Goal: Use online tool/utility: Utilize a website feature to perform a specific function

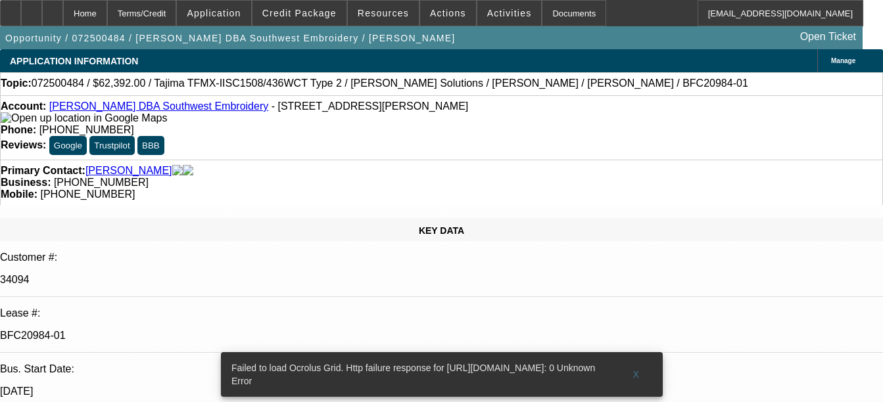
select select "0.2"
select select "2"
select select "0.1"
select select "0.2"
select select "2"
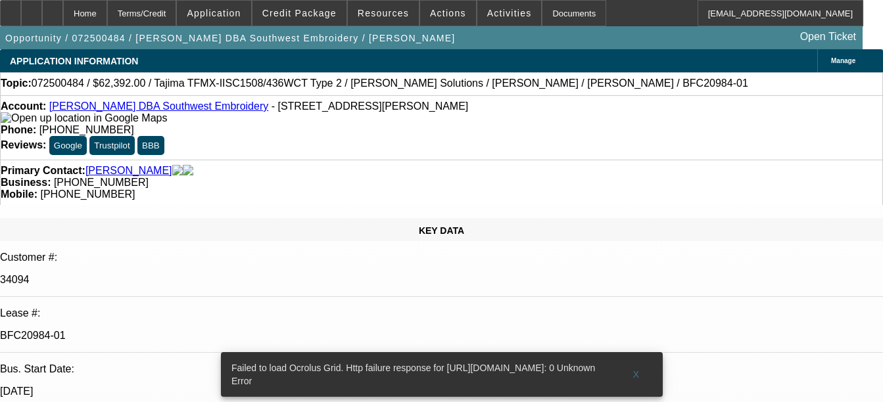
select select "0.1"
select select "0.15"
select select "2"
select select "0.1"
select select "0.15"
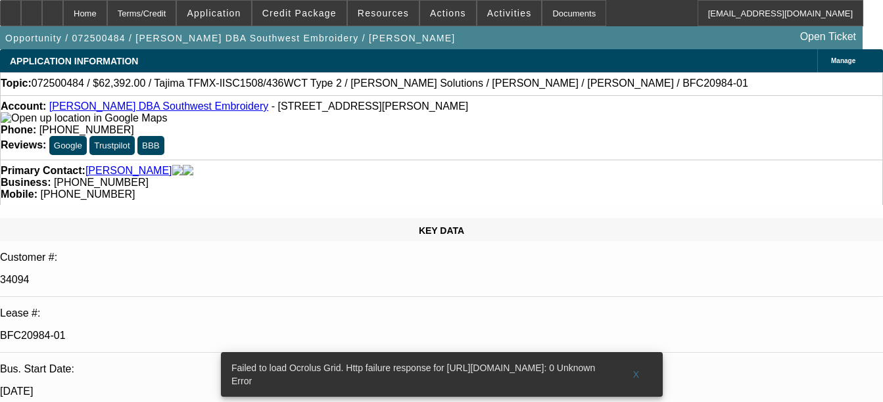
select select "2"
select select "0.1"
select select "1"
select select "2"
select select "4"
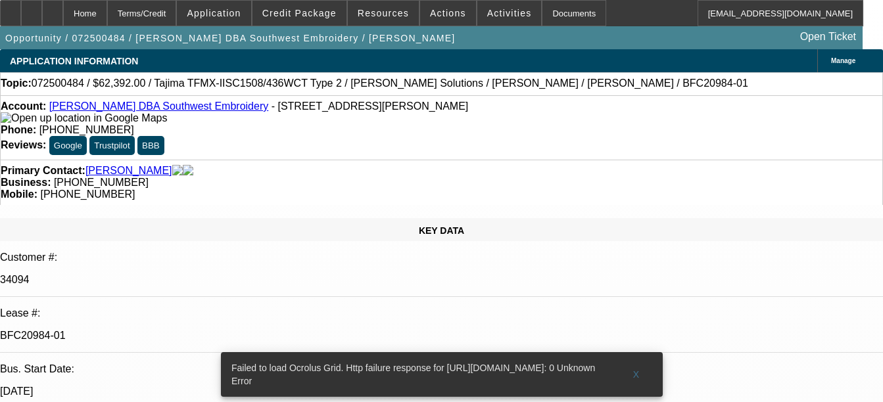
select select "1"
select select "2"
select select "4"
select select "1"
select select "2"
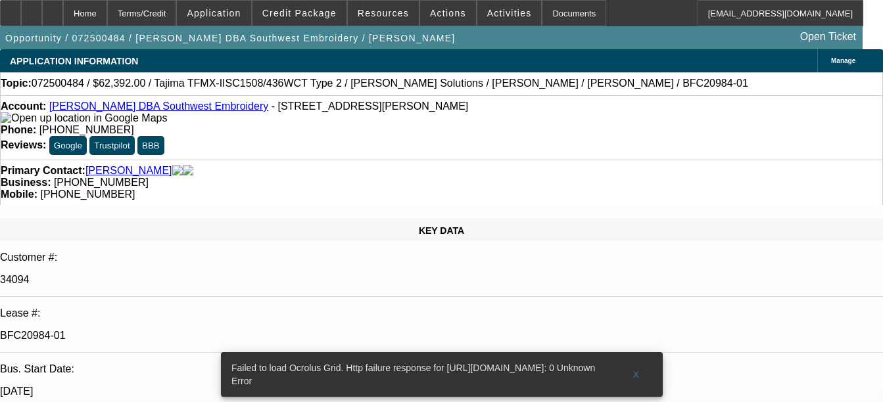
select select "4"
select select "1"
select select "2"
select select "4"
click at [558, 11] on div "Documents" at bounding box center [574, 13] width 64 height 26
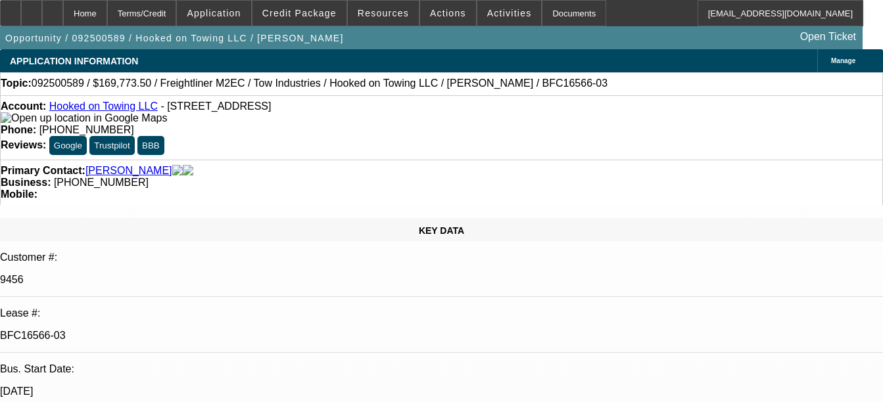
select select "0"
select select "0.1"
select select "0"
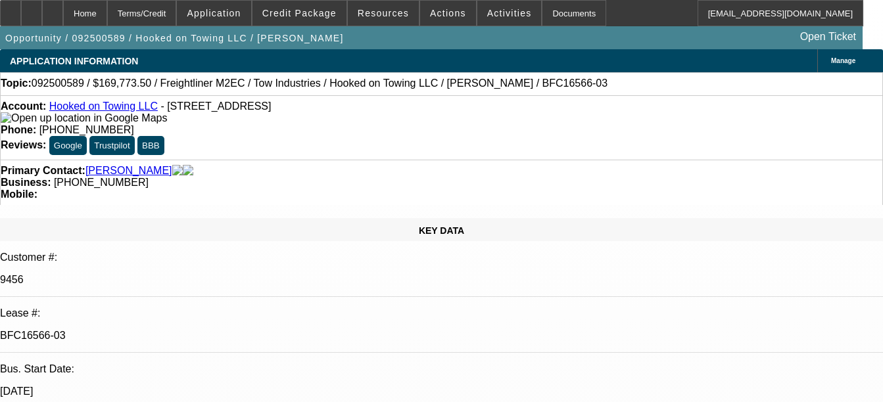
select select "0.1"
select select "0"
select select "0.1"
select select "0"
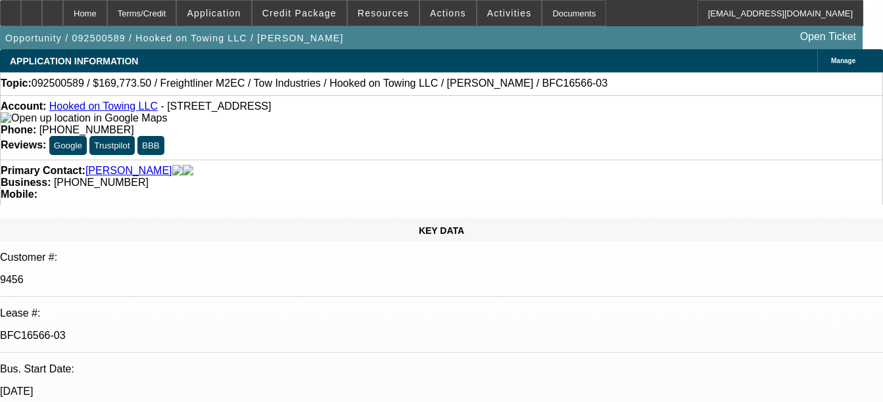
select select "0"
select select "0.1"
select select "1"
select select "2"
select select "4"
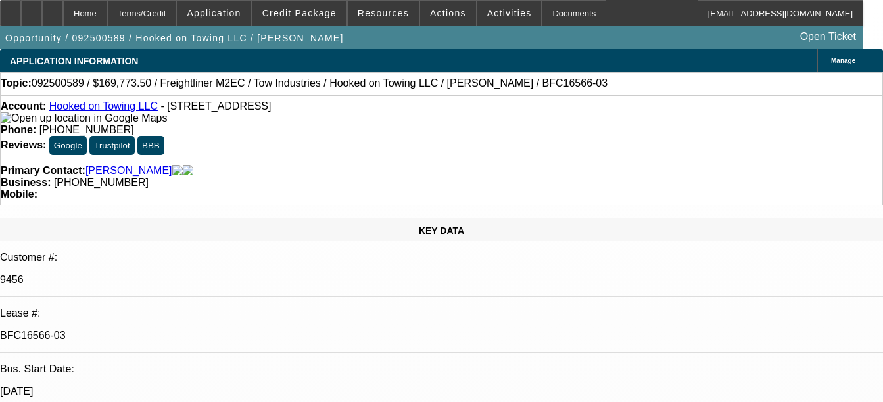
select select "1"
select select "2"
select select "4"
select select "1"
select select "2"
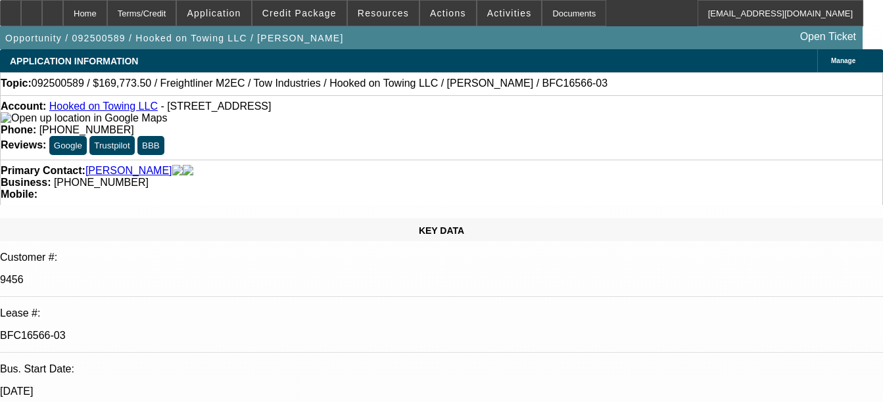
select select "4"
select select "1"
select select "2"
select select "4"
click at [556, 9] on div "Documents" at bounding box center [574, 13] width 64 height 26
